Goal: Task Accomplishment & Management: Manage account settings

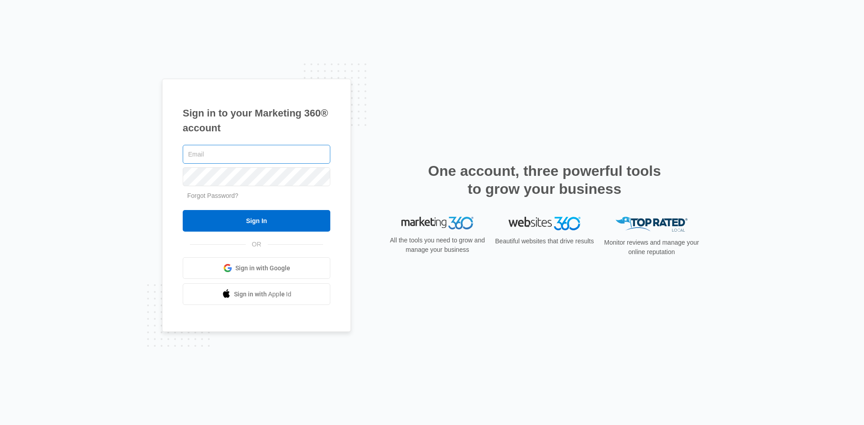
click at [211, 154] on input "text" at bounding box center [257, 154] width 148 height 19
type input "[EMAIL_ADDRESS][DOMAIN_NAME]"
click at [183, 210] on input "Sign In" at bounding box center [257, 221] width 148 height 22
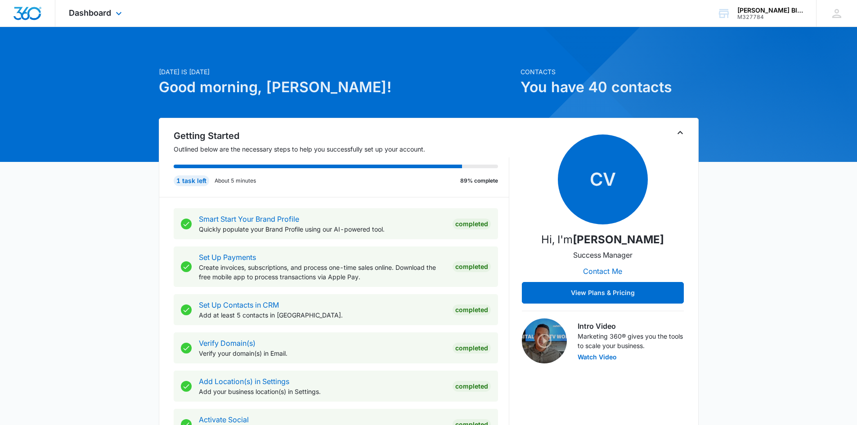
click at [79, 8] on div "Dashboard Apps Reputation Websites Forms CRM Email Social Shop Payments POS Con…" at bounding box center [96, 13] width 82 height 27
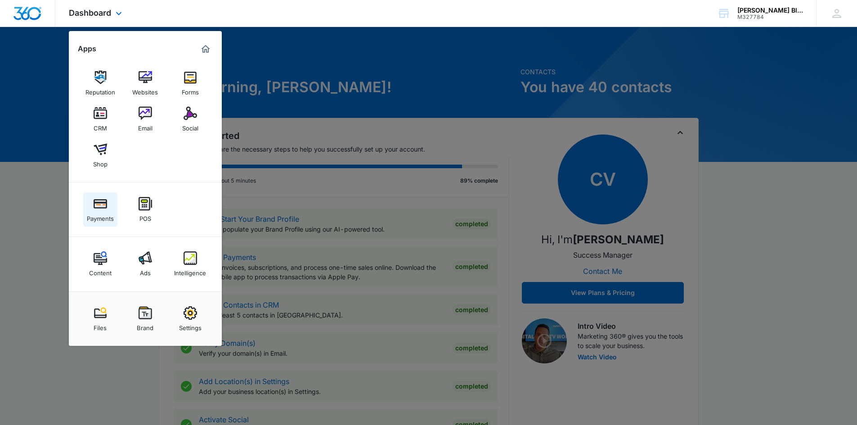
click at [101, 201] on img at bounding box center [100, 203] width 13 height 13
